Goal: Information Seeking & Learning: Check status

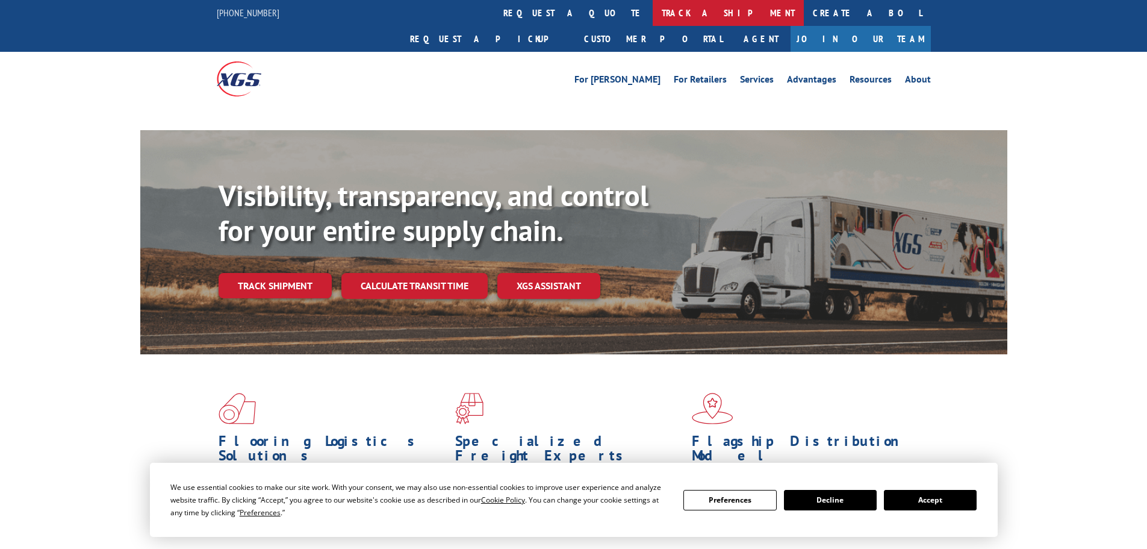
click at [653, 14] on link "track a shipment" at bounding box center [728, 13] width 151 height 26
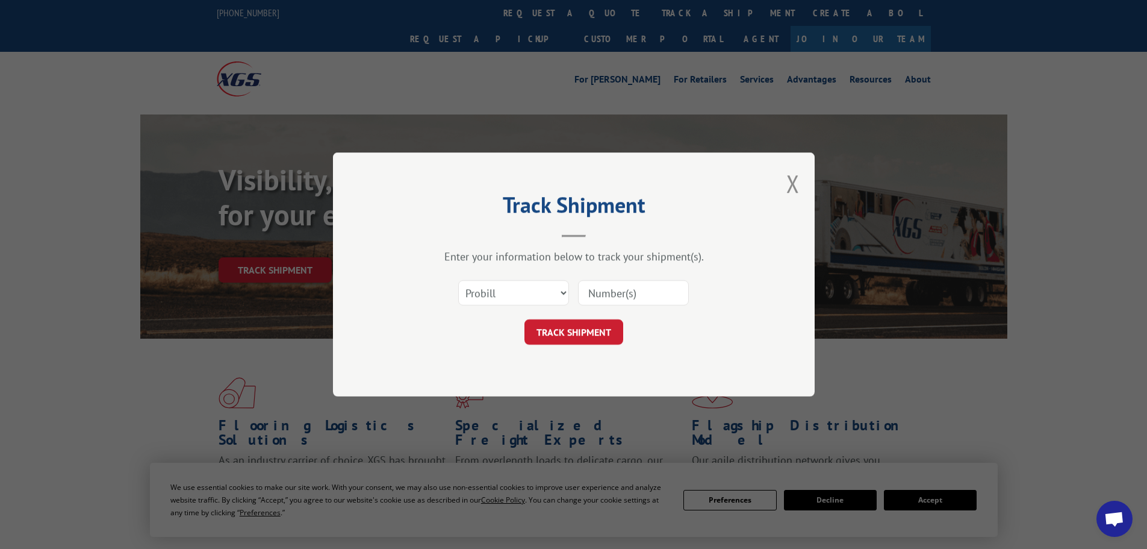
click at [509, 290] on select "Select category... Probill BOL PO" at bounding box center [513, 292] width 111 height 25
select select "po"
click at [458, 280] on select "Select category... Probill BOL PO" at bounding box center [513, 292] width 111 height 25
click at [596, 298] on input at bounding box center [633, 292] width 111 height 25
paste input "15500733"
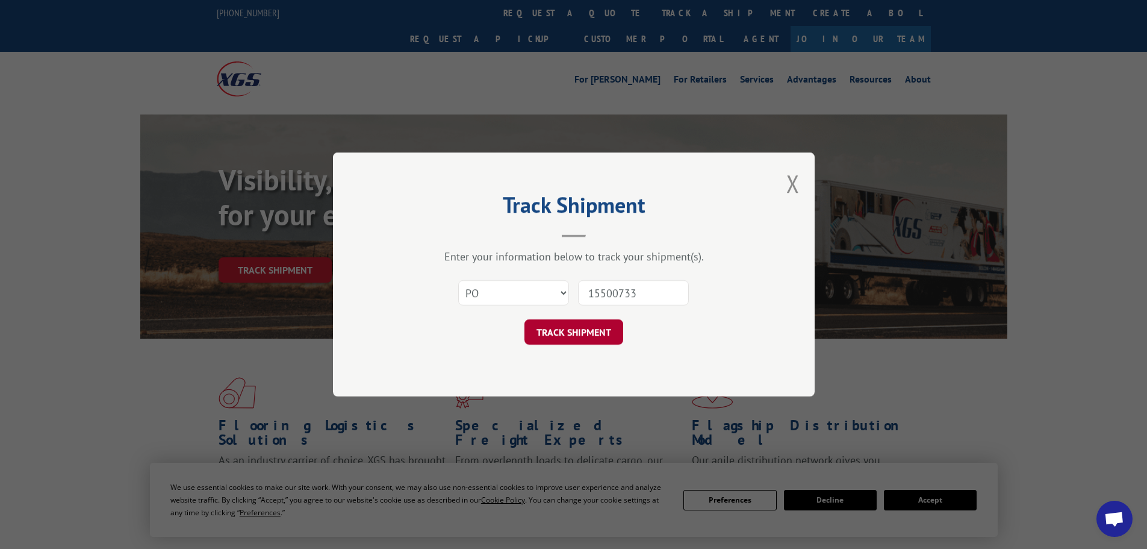
type input "15500733"
click at [608, 328] on button "TRACK SHIPMENT" at bounding box center [574, 331] width 99 height 25
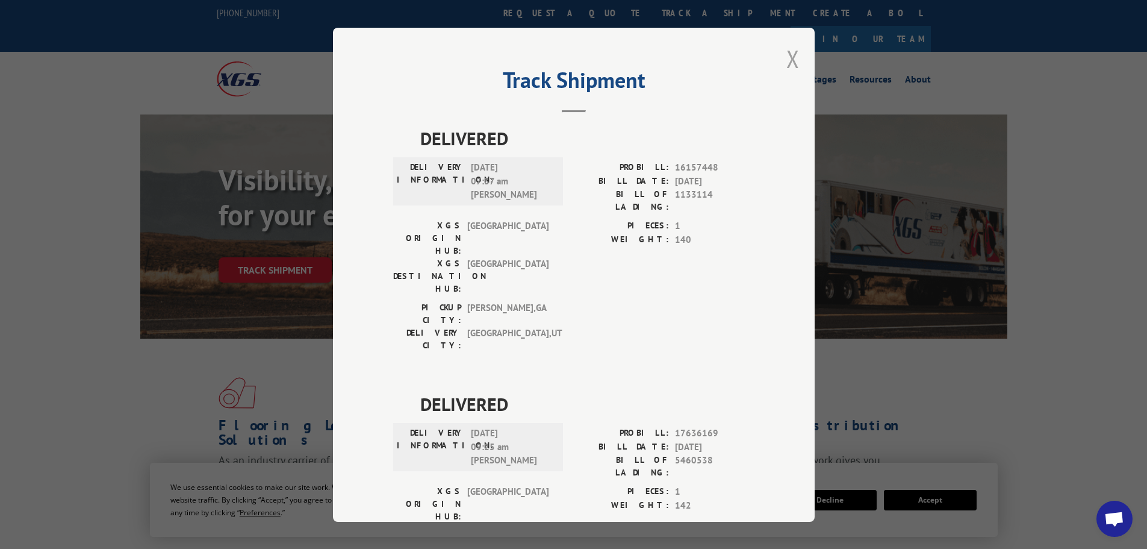
click at [792, 61] on button "Close modal" at bounding box center [792, 59] width 13 height 32
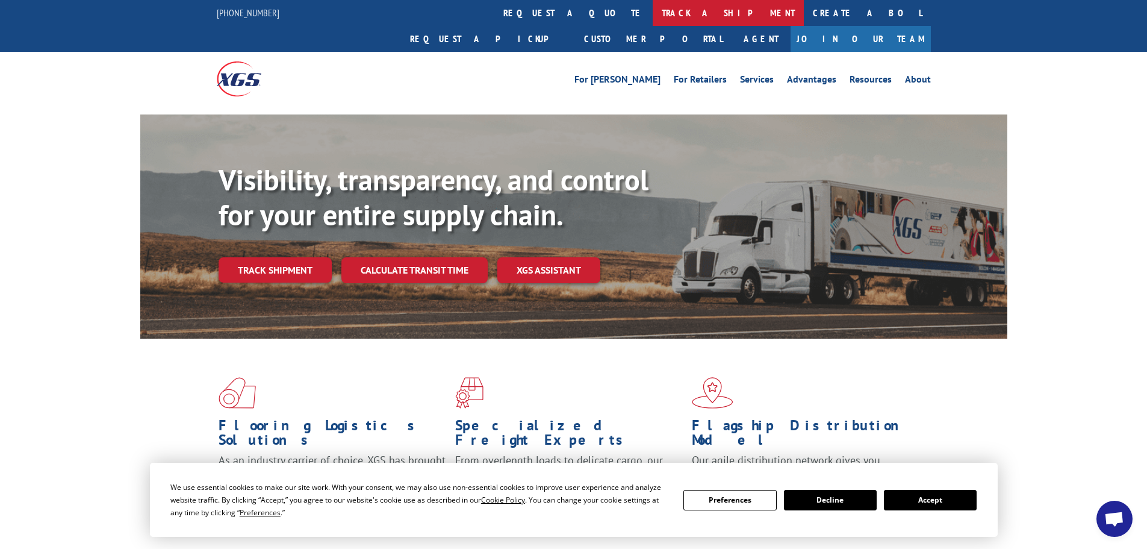
click at [653, 16] on link "track a shipment" at bounding box center [728, 13] width 151 height 26
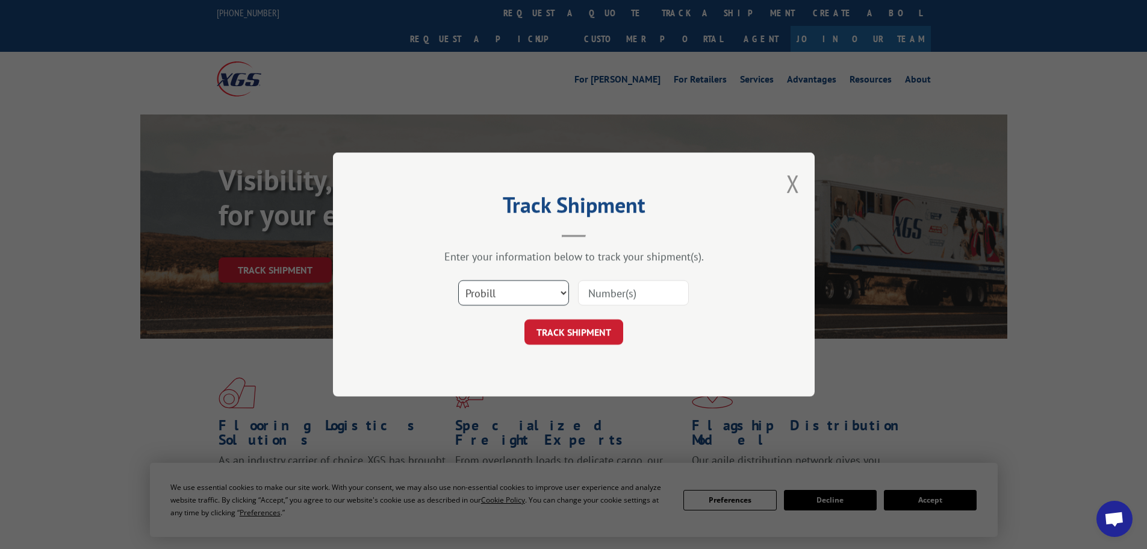
click at [481, 297] on select "Select category... Probill BOL PO" at bounding box center [513, 292] width 111 height 25
select select "po"
click at [458, 280] on select "Select category... Probill BOL PO" at bounding box center [513, 292] width 111 height 25
click at [592, 296] on input at bounding box center [633, 292] width 111 height 25
paste input "15500810"
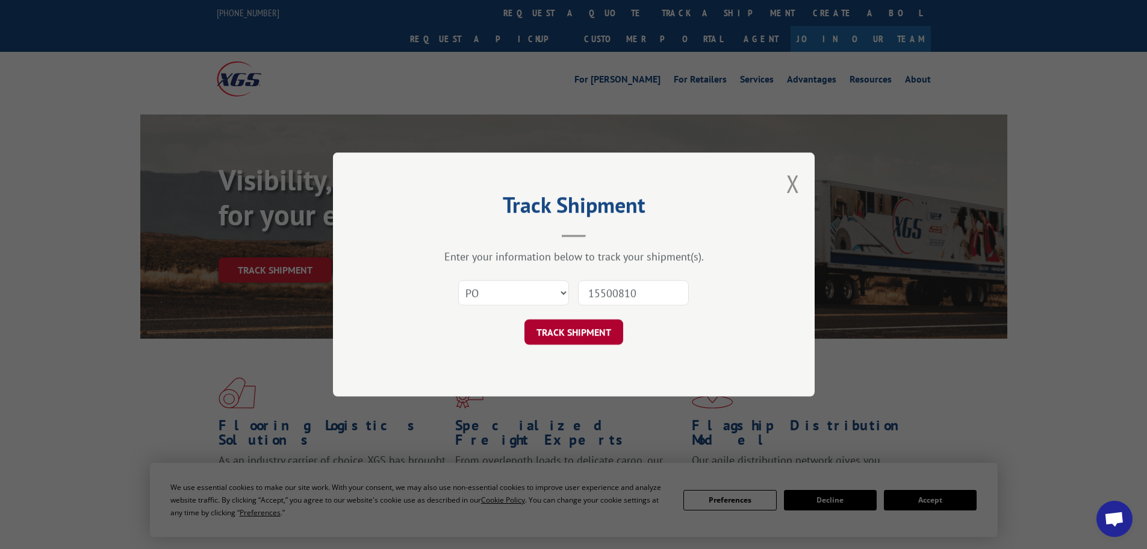
type input "15500810"
click at [595, 328] on button "TRACK SHIPMENT" at bounding box center [574, 331] width 99 height 25
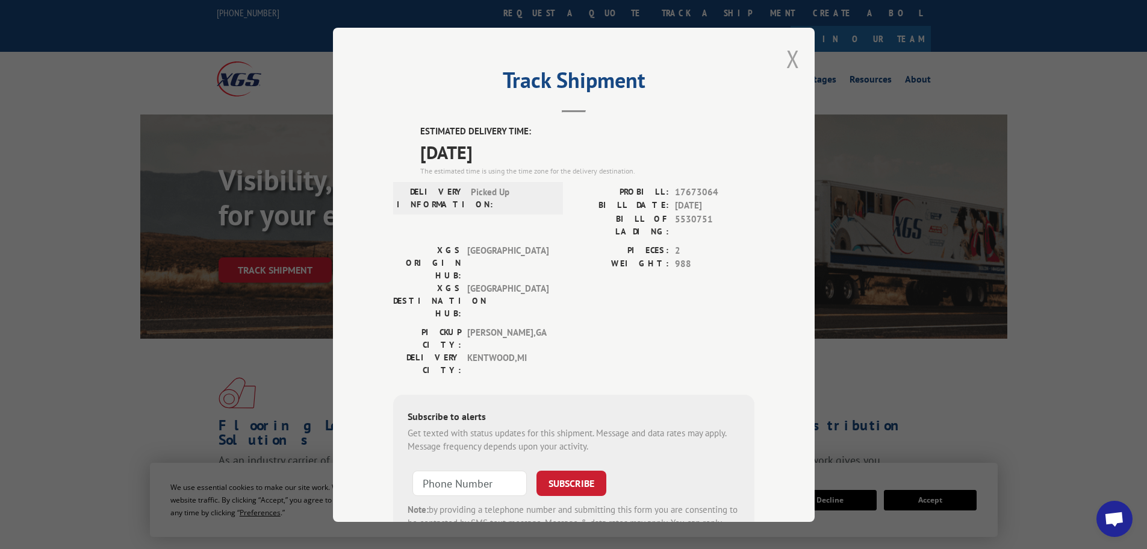
click at [786, 62] on button "Close modal" at bounding box center [792, 59] width 13 height 32
